Goal: Check status: Check status

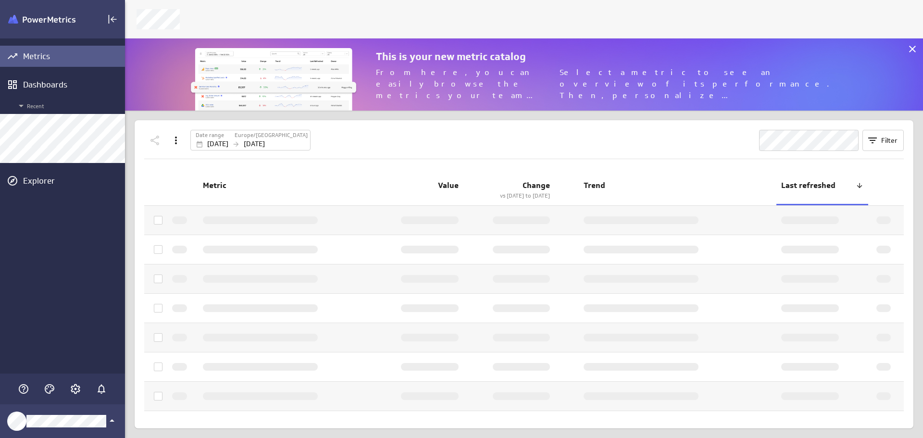
scroll to position [453, 813]
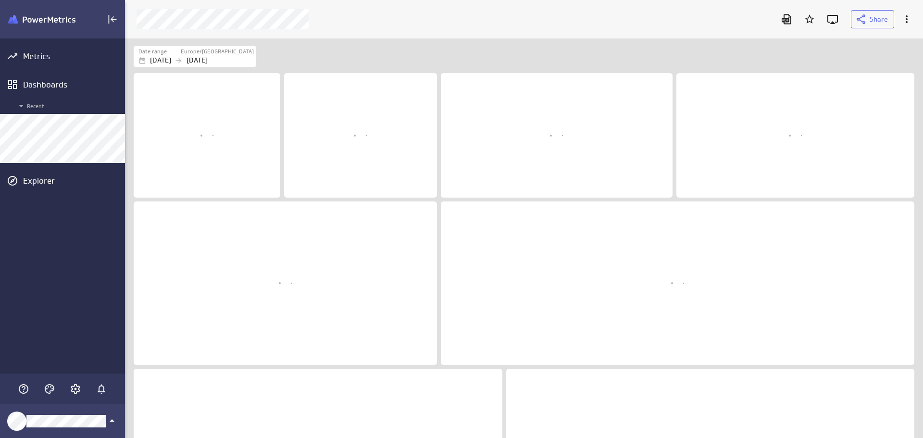
scroll to position [414, 813]
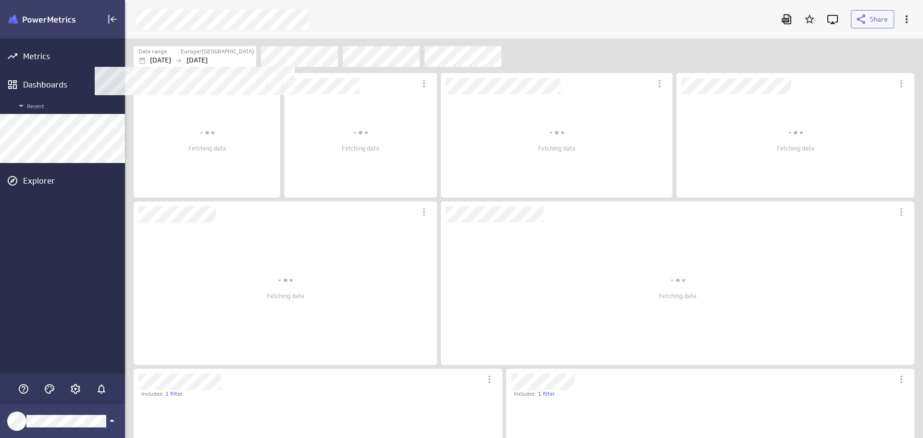
click at [171, 59] on p "[DATE]" at bounding box center [160, 60] width 21 height 10
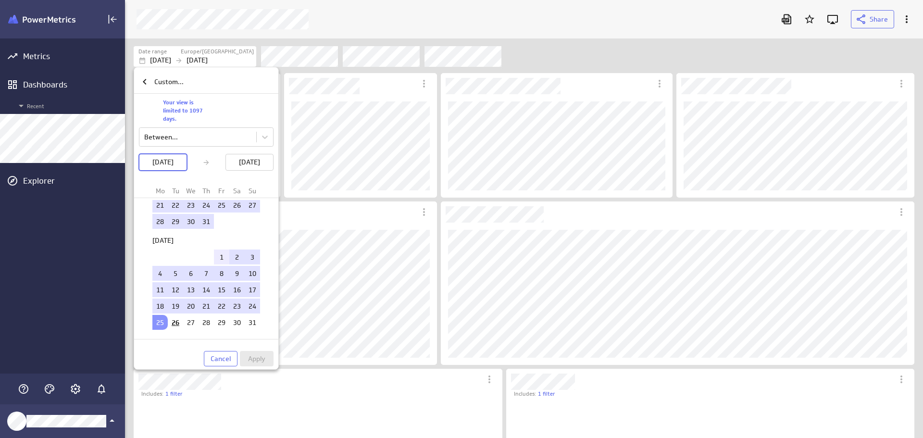
scroll to position [104, 147]
click at [215, 258] on td "1" at bounding box center [221, 256] width 15 height 15
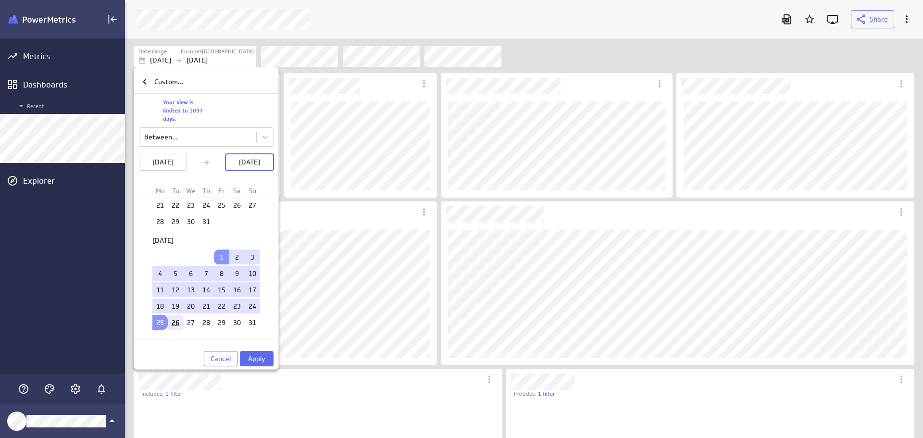
scroll to position [200, 781]
click at [176, 321] on td "26" at bounding box center [175, 322] width 15 height 15
click at [253, 358] on span "Apply" at bounding box center [256, 358] width 17 height 9
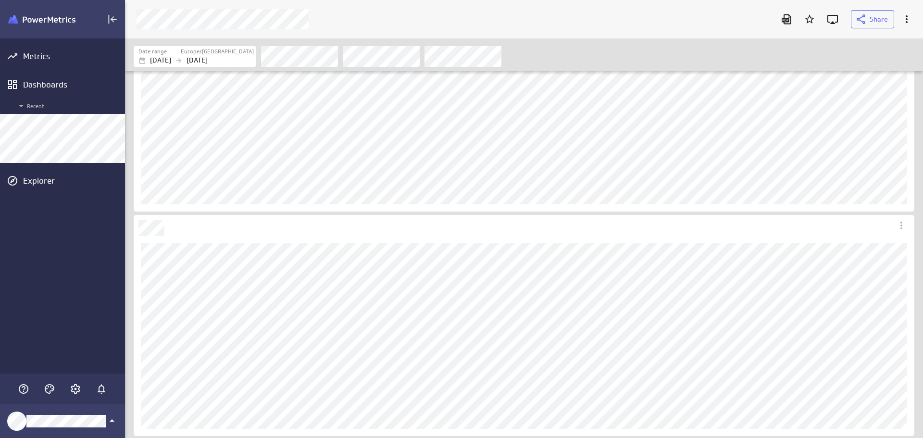
scroll to position [1109, 0]
